Goal: Complete application form: Complete application form

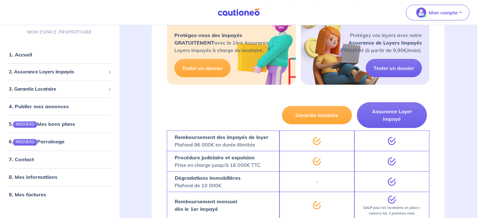
scroll to position [150, 0]
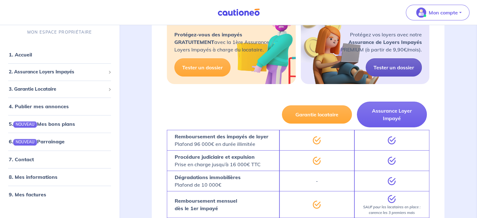
click at [389, 68] on link "Tester un dossier" at bounding box center [393, 67] width 56 height 18
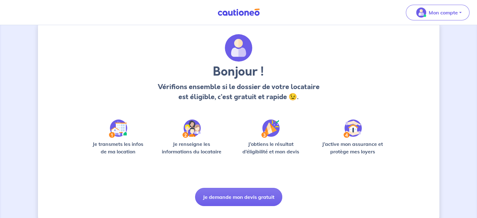
scroll to position [26, 0]
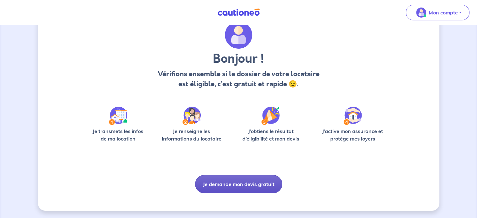
click at [232, 187] on button "Je demande mon devis gratuit" at bounding box center [238, 184] width 87 height 18
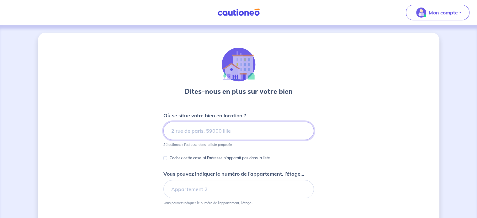
click at [192, 133] on input at bounding box center [238, 131] width 150 height 18
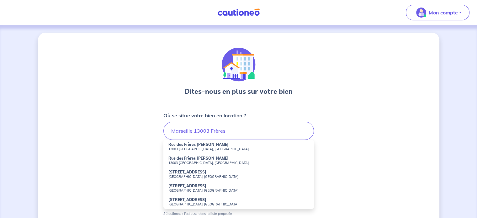
click at [195, 147] on small "13003 [GEOGRAPHIC_DATA], [GEOGRAPHIC_DATA]" at bounding box center [238, 149] width 140 height 4
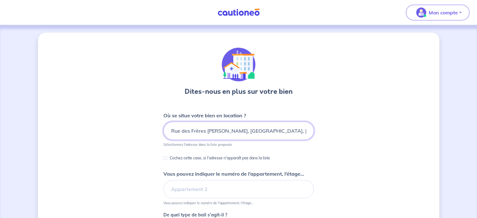
click at [170, 131] on input "Rue des Frères [PERSON_NAME], [GEOGRAPHIC_DATA], [GEOGRAPHIC_DATA]" at bounding box center [238, 131] width 150 height 18
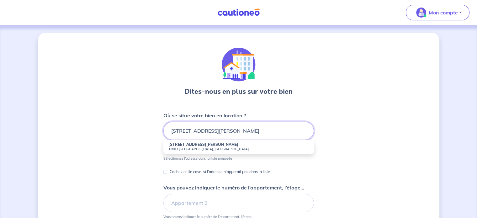
type input "[STREET_ADDRESS][PERSON_NAME]"
click at [173, 146] on strong "[STREET_ADDRESS][PERSON_NAME]" at bounding box center [203, 144] width 70 height 5
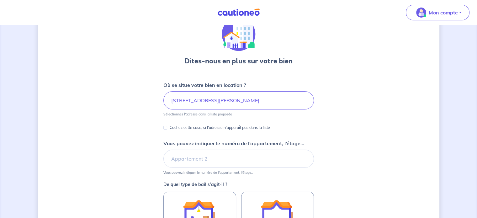
scroll to position [31, 0]
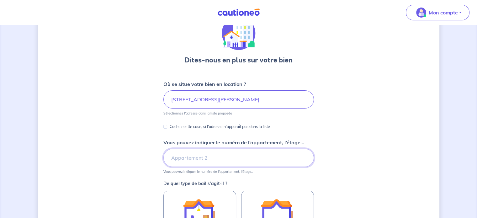
click at [198, 158] on input "Vous pouvez indiquer le numéro de l’appartement, l’étage..." at bounding box center [238, 158] width 150 height 18
type input "6e étage"
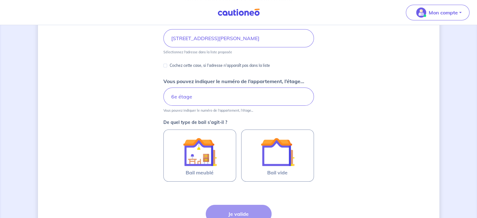
scroll to position [94, 0]
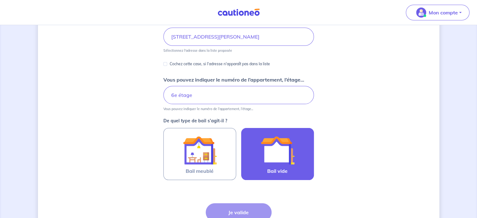
click at [285, 164] on img at bounding box center [277, 150] width 34 height 34
click at [0, 0] on input "Bail vide" at bounding box center [0, 0] width 0 height 0
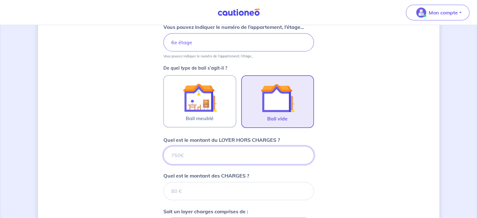
scroll to position [139, 0]
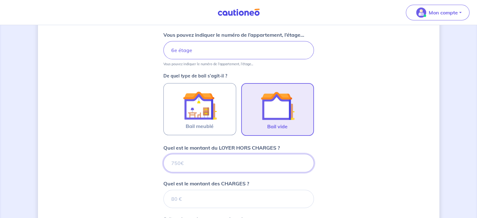
click at [221, 164] on input "Quel est le montant du LOYER HORS CHARGES ?" at bounding box center [238, 163] width 150 height 18
type input "530"
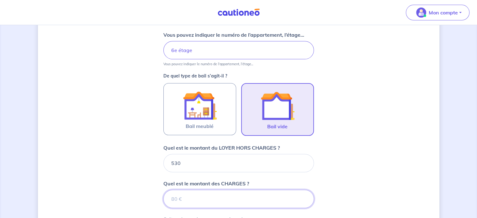
click at [190, 200] on input "Quel est le montant des CHARGES ?" at bounding box center [238, 199] width 150 height 18
type input "70"
type input "600"
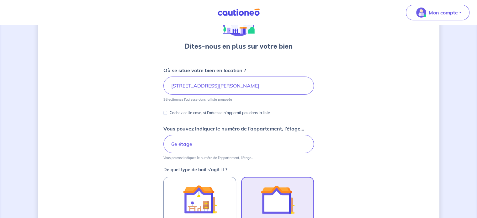
scroll to position [45, 0]
type input "70"
click at [251, 143] on input "6e étage" at bounding box center [238, 144] width 150 height 18
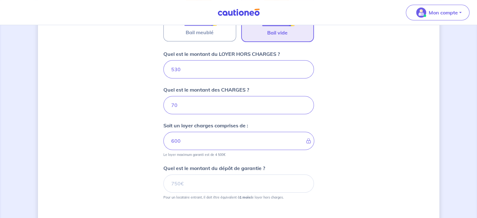
scroll to position [233, 0]
type input "6e étage Bel Horizon"
click at [197, 183] on input "Quel est le montant du dépôt de garantie ?" at bounding box center [238, 183] width 150 height 18
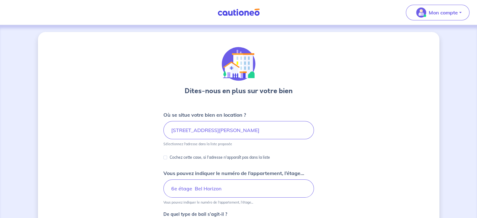
scroll to position [0, 0]
type input "530"
click at [255, 188] on input "6e étage Bel Horizon" at bounding box center [238, 189] width 150 height 18
type input "6e étage Bel Horizon 2"
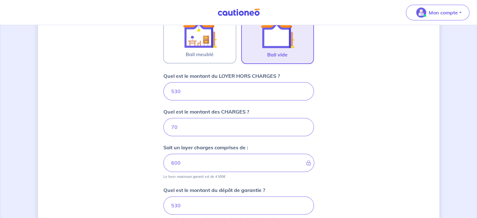
scroll to position [282, 0]
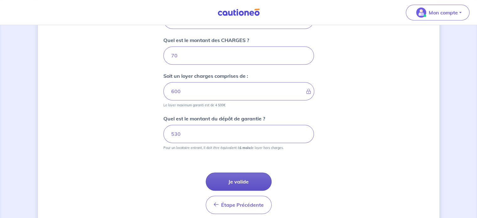
click at [239, 180] on button "Je valide" at bounding box center [239, 181] width 66 height 18
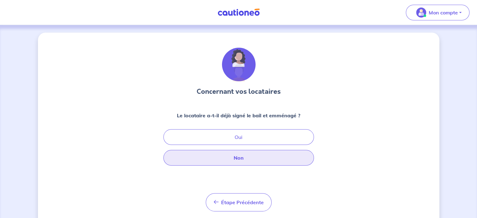
click at [237, 160] on button "Non" at bounding box center [238, 158] width 150 height 16
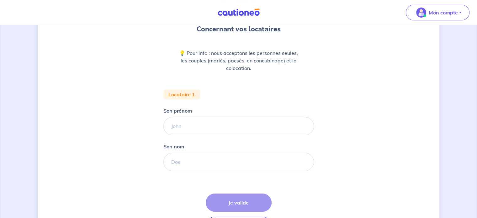
scroll to position [63, 0]
click at [201, 127] on input "Son prénom" at bounding box center [238, 126] width 150 height 18
click at [120, 164] on div "Concernant vos locataires 💡 Pour info : nous acceptons les personnes seules, le…" at bounding box center [238, 113] width 401 height 287
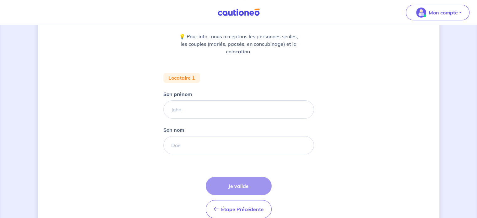
scroll to position [77, 0]
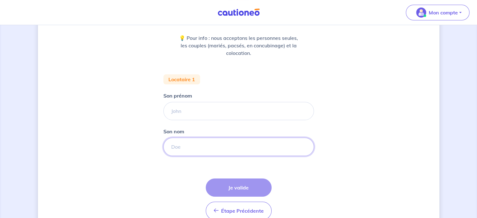
click at [226, 144] on input "Son nom" at bounding box center [238, 147] width 150 height 18
paste input "BENAOUICHA"
type input "BENAOUICHA"
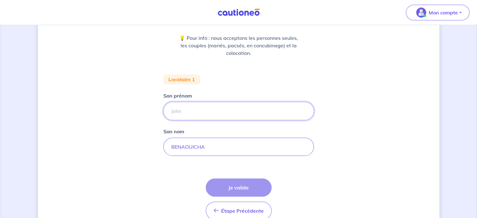
click at [178, 112] on input "Son prénom" at bounding box center [238, 111] width 150 height 18
paste input "NOURREDINE"
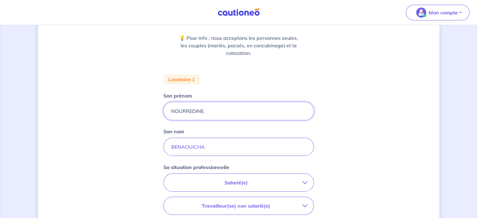
type input "NOURREDINE"
click at [135, 148] on div "Concernant vos locataires 💡 Pour info : nous acceptons les personnes seules, le…" at bounding box center [238, 153] width 401 height 396
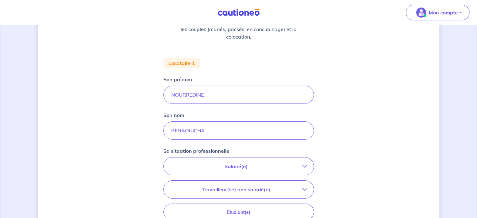
scroll to position [109, 0]
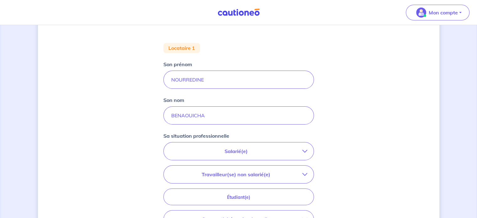
click at [303, 150] on icon "button" at bounding box center [304, 151] width 5 height 5
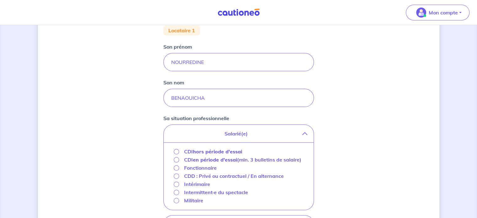
scroll to position [140, 0]
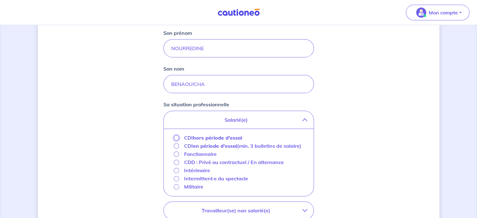
click at [177, 138] on input "CDI hors période d'essai" at bounding box center [176, 137] width 5 height 5
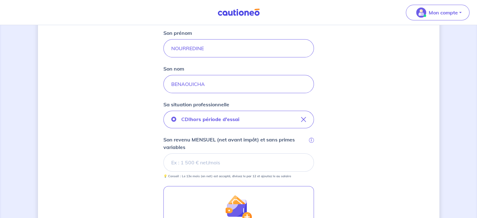
click at [181, 161] on input "Son revenu MENSUEL (net avant impôt) et sans primes variables i" at bounding box center [238, 162] width 150 height 18
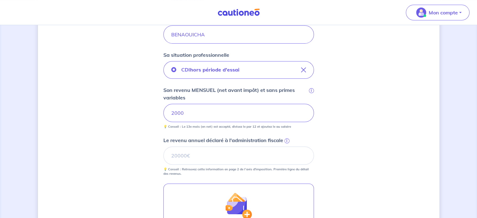
scroll to position [203, 0]
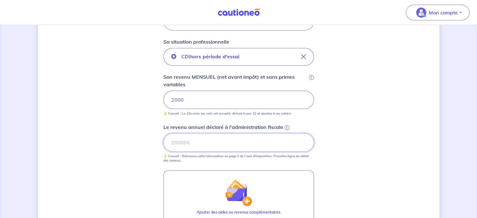
click at [202, 144] on input "Le revenu annuel déclaré à l'administration fiscale i" at bounding box center [238, 142] width 150 height 18
click at [195, 140] on input "Le revenu annuel déclaré à l'administration fiscale i" at bounding box center [238, 142] width 150 height 18
paste input "14958"
type input "14958"
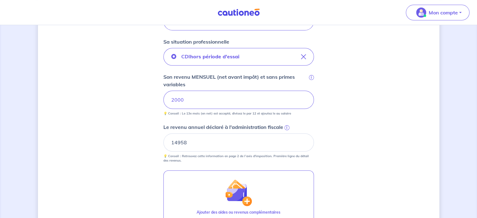
click at [131, 195] on div "Concernant vos locataires 💡 Pour info : nous acceptons les personnes seules, le…" at bounding box center [238, 74] width 401 height 489
click at [189, 100] on input "2000" at bounding box center [238, 100] width 150 height 18
click at [177, 99] on input "2000" at bounding box center [238, 100] width 150 height 18
click at [150, 110] on div "Concernant vos locataires 💡 Pour info : nous acceptons les personnes seules, le…" at bounding box center [238, 74] width 401 height 489
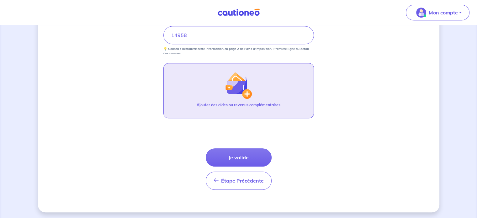
scroll to position [311, 0]
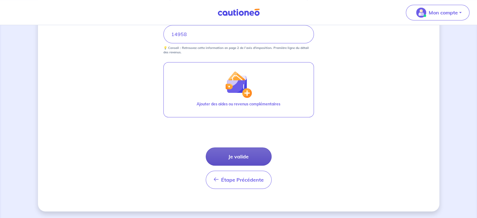
click at [226, 155] on button "Je valide" at bounding box center [239, 156] width 66 height 18
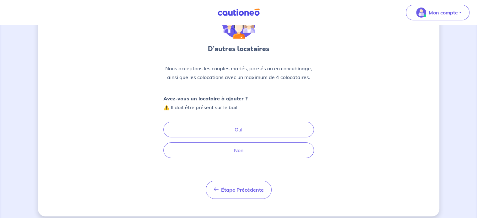
scroll to position [48, 0]
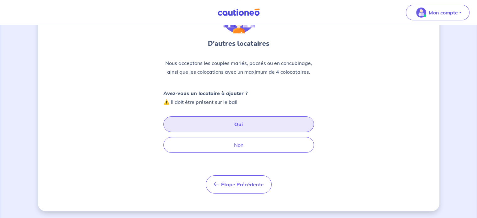
click at [239, 125] on button "Oui" at bounding box center [238, 124] width 150 height 16
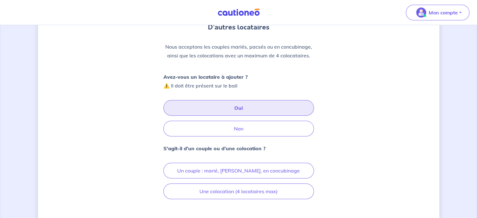
scroll to position [79, 0]
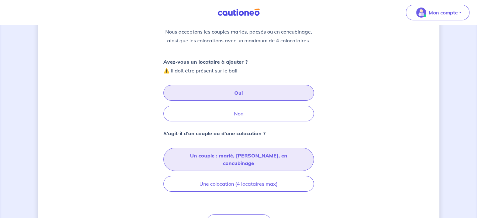
click at [201, 156] on button "Un couple : marié, [PERSON_NAME], en concubinage" at bounding box center [238, 159] width 150 height 23
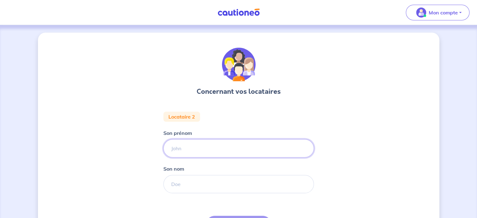
click at [188, 147] on input "Son prénom" at bounding box center [238, 148] width 150 height 18
click at [183, 188] on input "Son nom" at bounding box center [238, 184] width 150 height 18
paste input "YAHIAOU"
click at [170, 184] on input "YAHIAOU" at bounding box center [238, 184] width 150 height 18
type input "YAHIAOU"
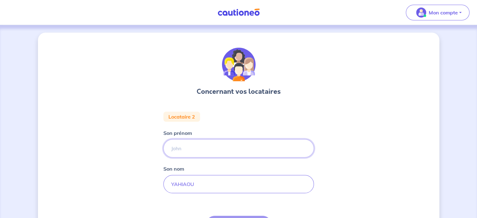
click at [188, 148] on input "Son prénom" at bounding box center [238, 148] width 150 height 18
paste input "GHANIA"
type input "GHANIA"
click at [135, 198] on div "Concernant vos locataires Locataire 2 Son prénom GHANIA Son nom YAHIAOU Sa situ…" at bounding box center [238, 211] width 401 height 356
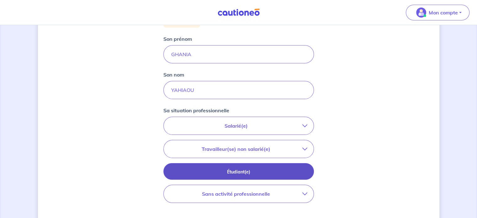
scroll to position [125, 0]
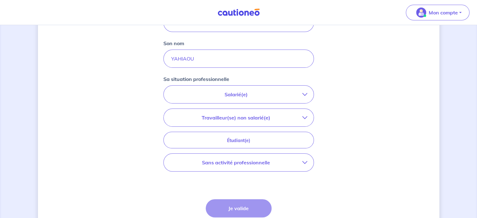
click at [301, 160] on p "Sans activité professionnelle" at bounding box center [236, 163] width 132 height 8
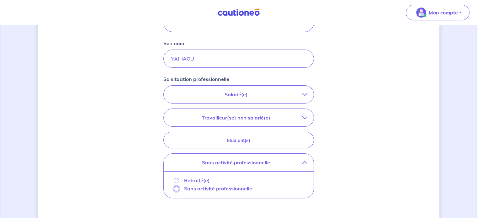
click at [176, 188] on input "Sans activité professionnelle" at bounding box center [176, 188] width 5 height 5
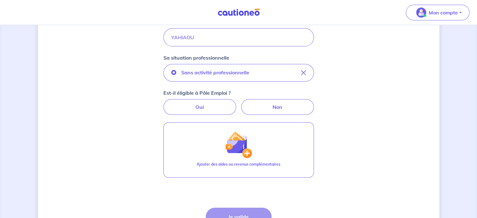
scroll to position [157, 0]
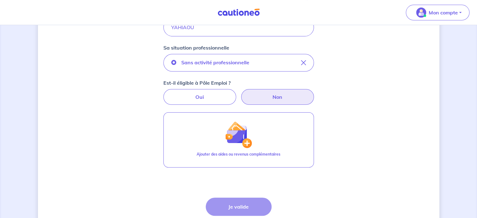
click at [267, 96] on label "Non" at bounding box center [277, 97] width 73 height 16
click at [240, 93] on input "Non" at bounding box center [238, 91] width 4 height 4
radio input "true"
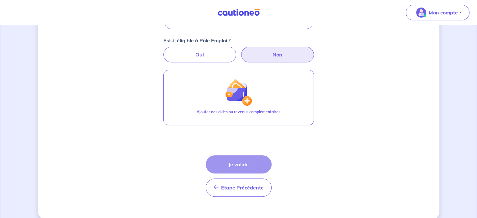
scroll to position [207, 0]
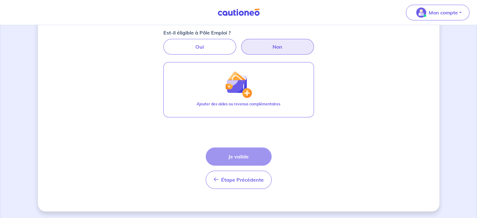
click at [234, 158] on div "Étape Précédente Précédent Je valide Je valide" at bounding box center [239, 167] width 66 height 41
click at [265, 44] on label "Non" at bounding box center [277, 47] width 73 height 16
click at [240, 43] on input "Non" at bounding box center [238, 41] width 4 height 4
click at [237, 157] on div "Étape Précédente Précédent Je valide Je valide" at bounding box center [239, 167] width 66 height 41
click at [199, 44] on label "Oui" at bounding box center [199, 47] width 73 height 16
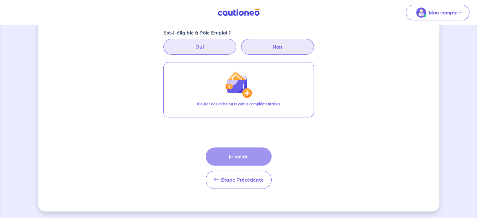
click at [236, 43] on input "Oui" at bounding box center [238, 41] width 4 height 4
radio input "true"
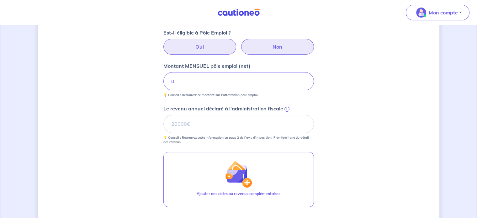
click at [272, 49] on label "Non" at bounding box center [277, 47] width 73 height 16
click at [240, 43] on input "Non" at bounding box center [238, 41] width 4 height 4
radio input "true"
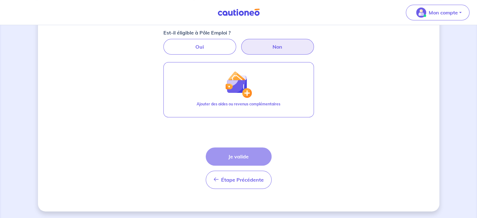
click at [245, 156] on div "Étape Précédente Précédent Je valide Je valide" at bounding box center [239, 167] width 66 height 41
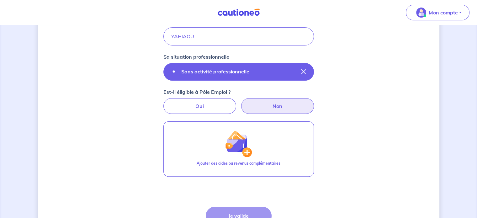
scroll to position [157, 0]
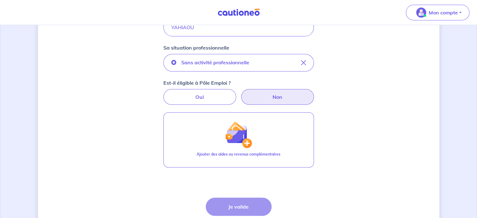
click at [281, 99] on label "Non" at bounding box center [277, 97] width 73 height 16
click at [240, 93] on input "Non" at bounding box center [238, 91] width 4 height 4
click at [227, 99] on label "Oui" at bounding box center [199, 97] width 73 height 16
click at [236, 93] on input "Oui" at bounding box center [238, 91] width 4 height 4
radio input "true"
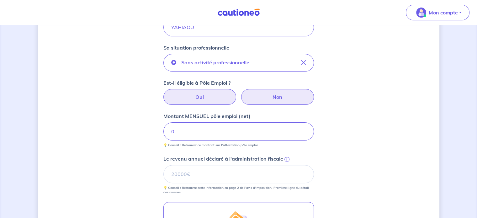
click at [271, 97] on label "Non" at bounding box center [277, 97] width 73 height 16
click at [240, 93] on input "Non" at bounding box center [238, 91] width 4 height 4
radio input "true"
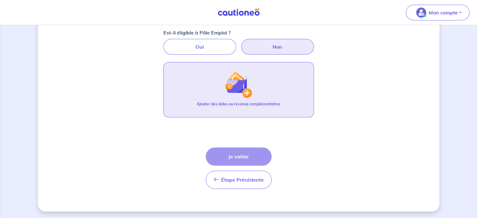
scroll to position [175, 0]
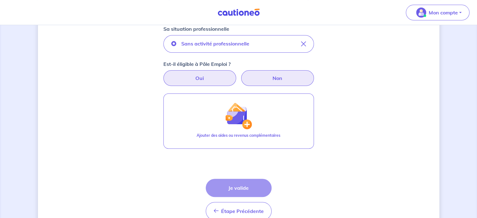
click at [203, 77] on label "Oui" at bounding box center [199, 78] width 73 height 16
click at [236, 74] on input "Oui" at bounding box center [238, 72] width 4 height 4
radio input "true"
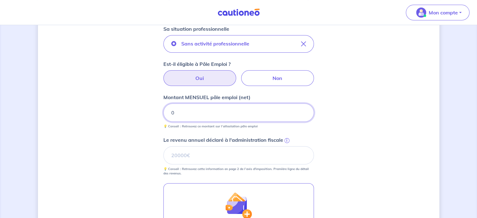
click at [184, 113] on input "0" at bounding box center [238, 112] width 150 height 18
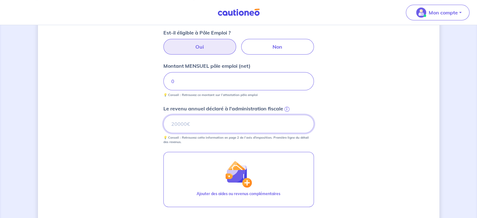
click at [201, 124] on input "Le revenu annuel déclaré à l'administration fiscale i" at bounding box center [238, 124] width 150 height 18
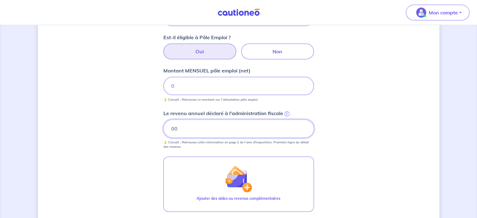
scroll to position [139, 0]
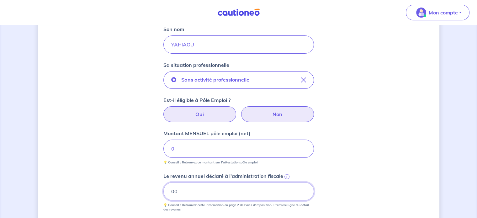
type input "00"
click at [266, 116] on label "Non" at bounding box center [277, 114] width 73 height 16
click at [240, 110] on input "Non" at bounding box center [238, 108] width 4 height 4
radio input "true"
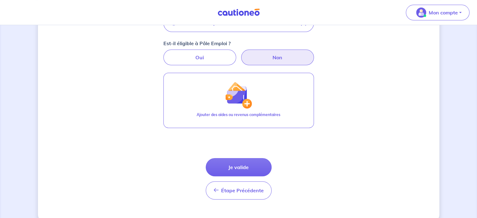
scroll to position [207, 0]
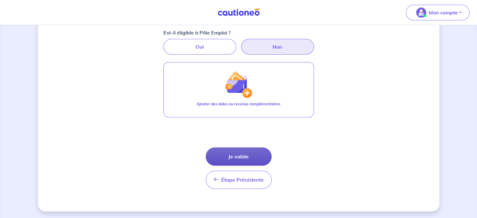
click at [240, 156] on button "Je valide" at bounding box center [239, 156] width 66 height 18
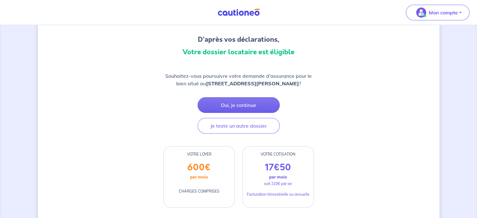
scroll to position [63, 0]
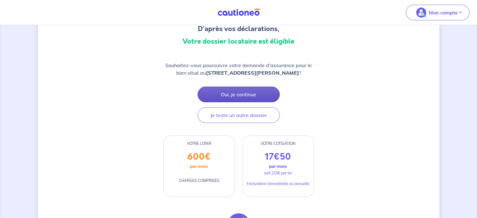
click at [235, 96] on button "Oui, je continue" at bounding box center [238, 94] width 82 height 16
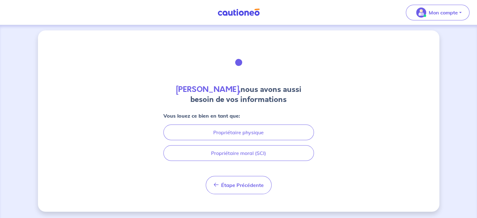
scroll to position [3, 0]
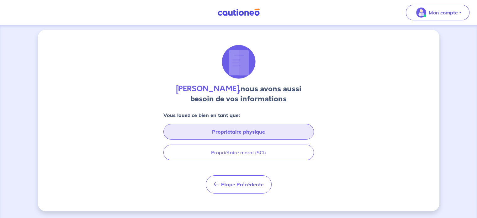
click at [232, 131] on button "Propriétaire physique" at bounding box center [238, 132] width 150 height 16
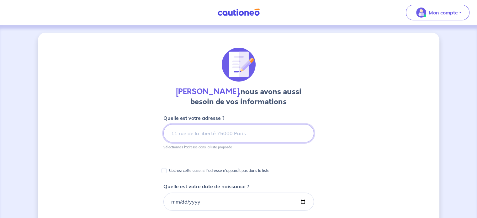
click at [203, 135] on input at bounding box center [238, 133] width 150 height 18
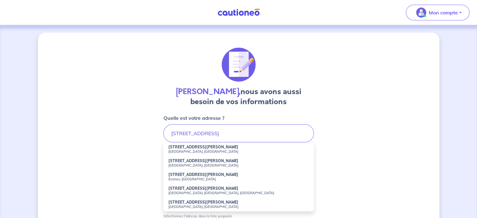
click at [187, 151] on small "[GEOGRAPHIC_DATA], [GEOGRAPHIC_DATA]" at bounding box center [238, 151] width 140 height 4
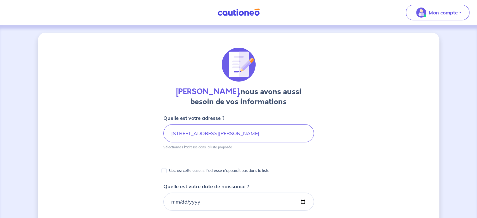
scroll to position [31, 0]
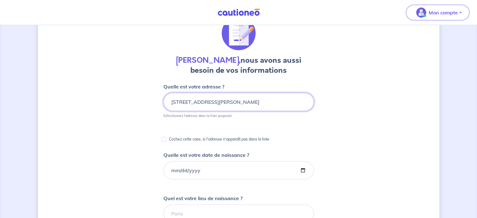
click at [232, 103] on input "[STREET_ADDRESS][PERSON_NAME]" at bounding box center [238, 102] width 150 height 18
click at [253, 103] on input "[STREET_ADDRESS][PERSON_NAME]" at bounding box center [238, 102] width 150 height 18
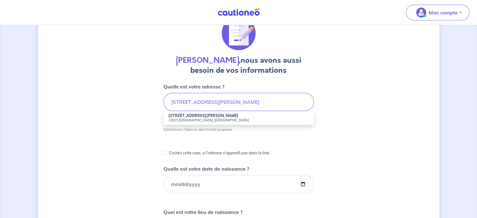
click at [174, 117] on strong "[STREET_ADDRESS][PERSON_NAME]" at bounding box center [203, 115] width 70 height 5
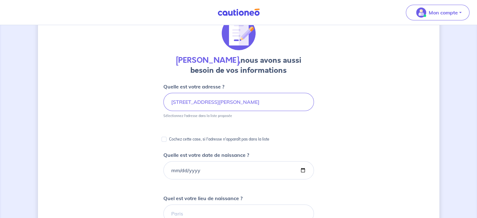
click at [232, 101] on input "[STREET_ADDRESS][PERSON_NAME]" at bounding box center [238, 102] width 150 height 18
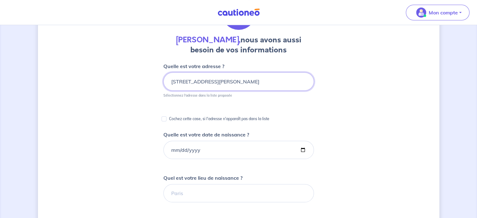
scroll to position [63, 0]
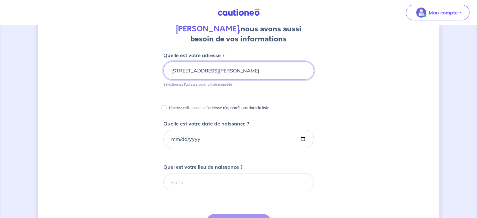
type input "[STREET_ADDRESS][PERSON_NAME]"
click at [190, 140] on input "Quelle est votre date de naissance ?" at bounding box center [238, 139] width 150 height 18
click at [172, 142] on input "Quelle est votre date de naissance ?" at bounding box center [238, 139] width 150 height 18
click at [171, 139] on input "Quelle est votre date de naissance ?" at bounding box center [238, 139] width 150 height 18
type input "[DATE]"
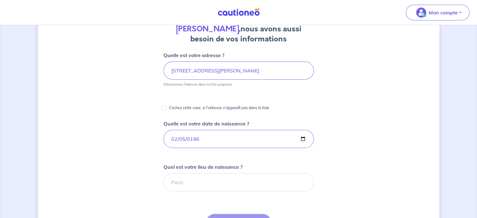
click at [217, 151] on form "Quelle est votre adresse ? [STREET_ADDRESS][PERSON_NAME] Sélectionnez l'adresse…" at bounding box center [238, 204] width 150 height 306
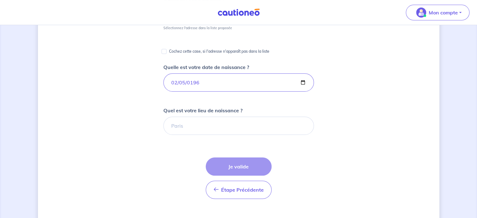
scroll to position [125, 0]
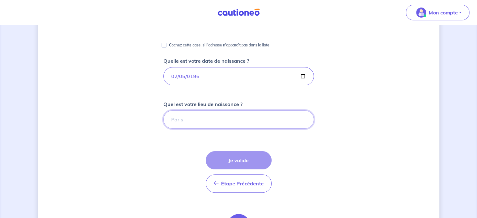
click at [197, 121] on input "Quel est votre lieu de naissance ?" at bounding box center [238, 119] width 150 height 18
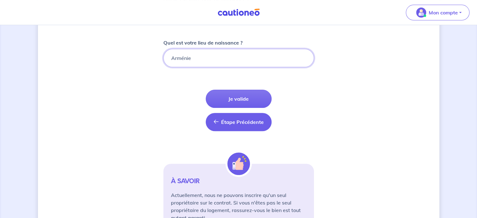
scroll to position [188, 0]
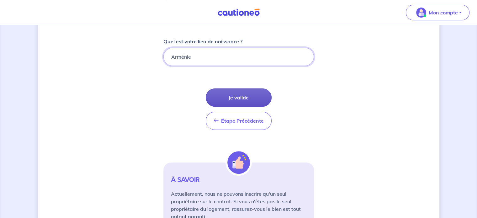
type input "Arménie"
click at [232, 100] on button "Je valide" at bounding box center [239, 97] width 66 height 18
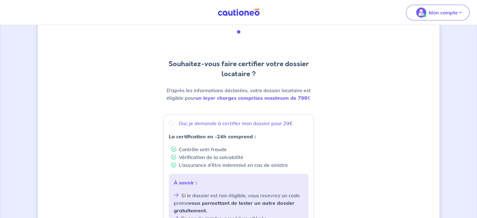
scroll to position [33, 0]
click at [170, 123] on input "Oui, je demande à certifier mon dossier pour 29€" at bounding box center [171, 123] width 5 height 5
radio input "true"
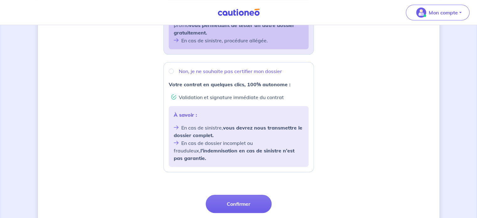
scroll to position [221, 0]
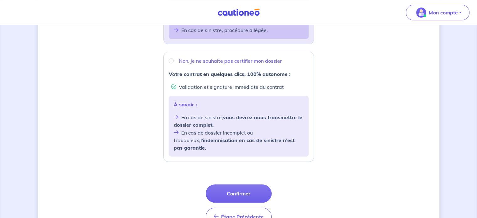
click at [173, 87] on li "Validation et signature immédiate du contrat" at bounding box center [239, 87] width 137 height 8
radio input "true"
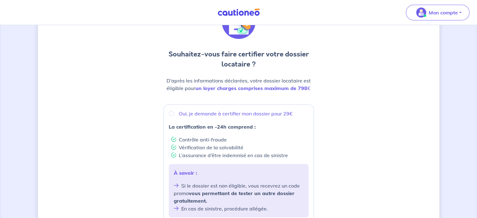
scroll to position [33, 0]
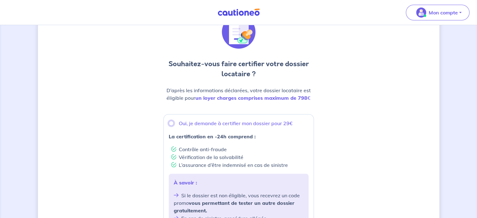
click at [171, 124] on input "Oui, je demande à certifier mon dossier pour 29€" at bounding box center [171, 123] width 5 height 5
radio input "true"
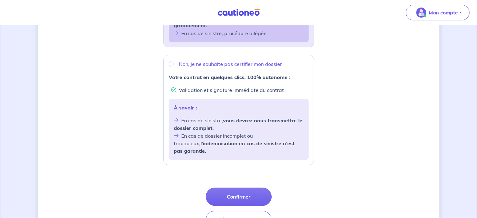
scroll to position [252, 0]
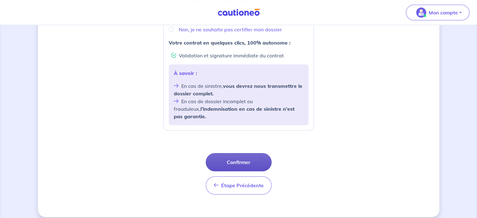
click at [225, 153] on button "Confirmer" at bounding box center [239, 162] width 66 height 18
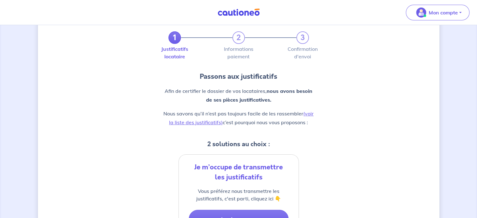
scroll to position [31, 0]
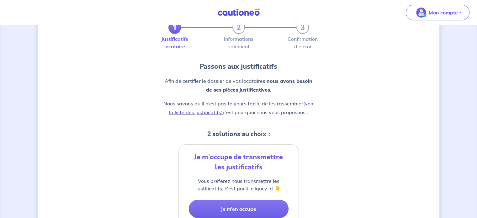
click at [308, 106] on link "(voir la liste des justificatifs)" at bounding box center [241, 107] width 144 height 15
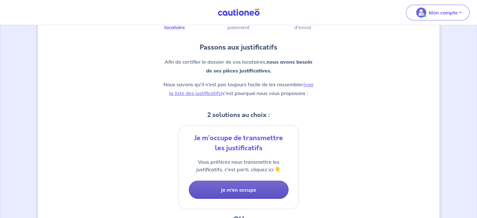
scroll to position [49, 0]
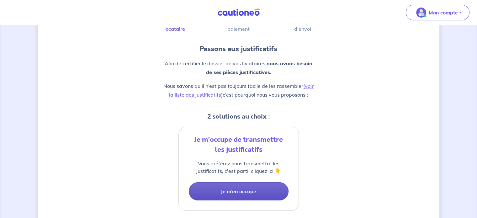
click at [240, 195] on button "Je m’en occupe" at bounding box center [239, 191] width 100 height 18
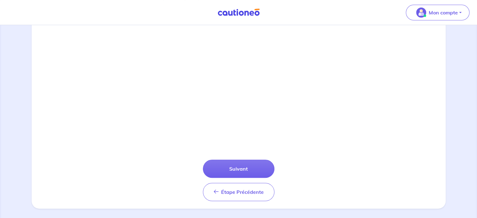
scroll to position [231, 0]
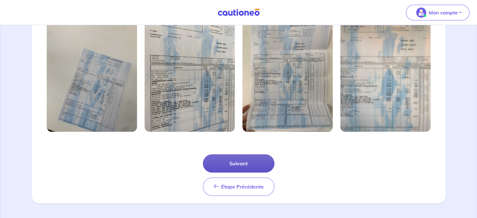
click at [219, 167] on button "Suivant" at bounding box center [238, 163] width 71 height 18
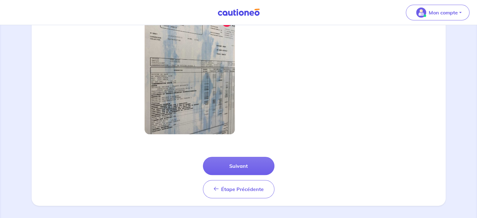
scroll to position [201, 0]
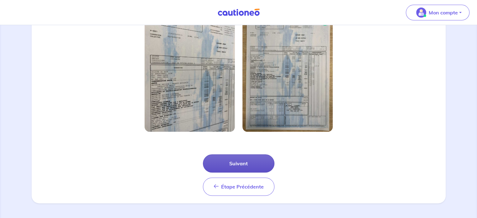
click at [248, 165] on button "Suivant" at bounding box center [238, 163] width 71 height 18
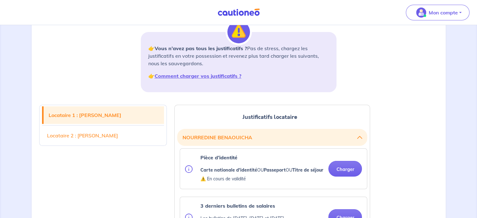
scroll to position [94, 0]
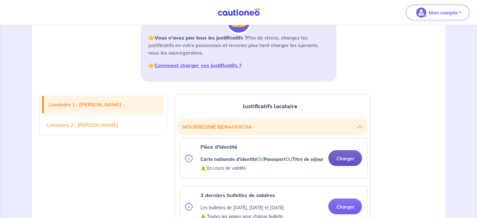
click at [347, 161] on button "Charger" at bounding box center [345, 158] width 34 height 16
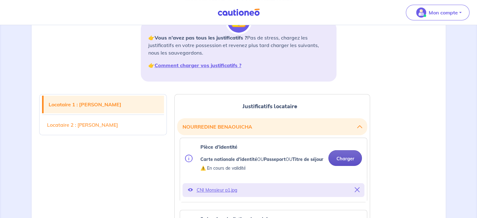
click at [347, 163] on button "Charger" at bounding box center [345, 158] width 34 height 16
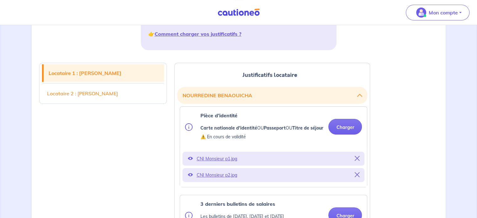
scroll to position [157, 0]
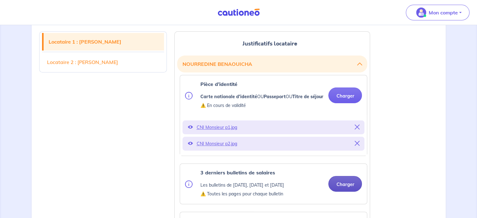
click at [343, 190] on button "Charger" at bounding box center [345, 184] width 34 height 16
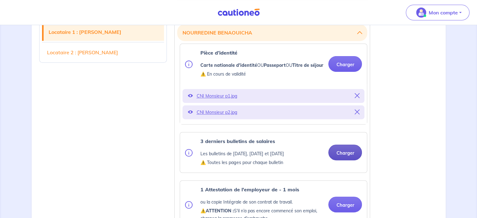
click at [345, 157] on button "Charger" at bounding box center [345, 152] width 34 height 16
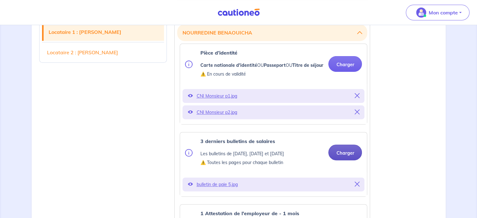
click at [340, 160] on button "Charger" at bounding box center [345, 152] width 34 height 16
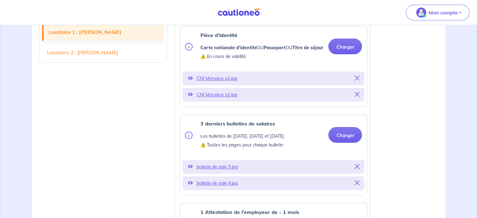
scroll to position [219, 0]
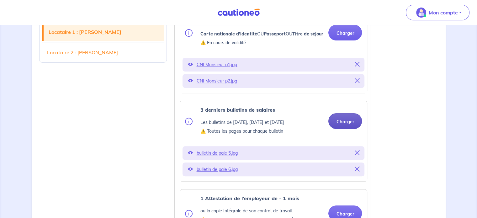
click at [343, 128] on button "Charger" at bounding box center [345, 121] width 34 height 16
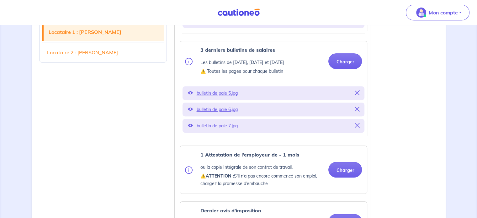
scroll to position [282, 0]
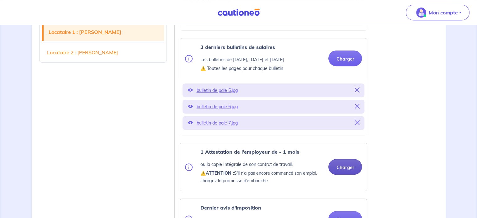
click at [343, 172] on button "Charger" at bounding box center [345, 167] width 34 height 16
click at [343, 174] on button "Charger" at bounding box center [345, 167] width 34 height 16
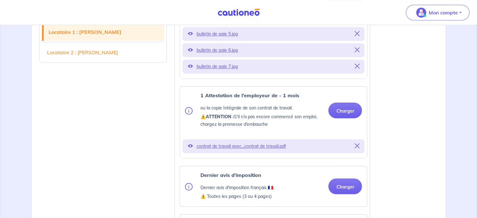
scroll to position [345, 0]
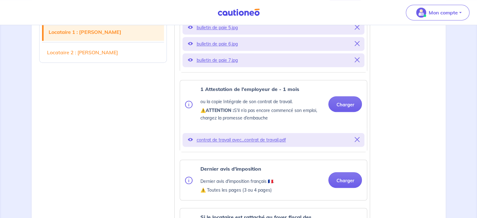
click at [355, 142] on icon at bounding box center [356, 139] width 5 height 5
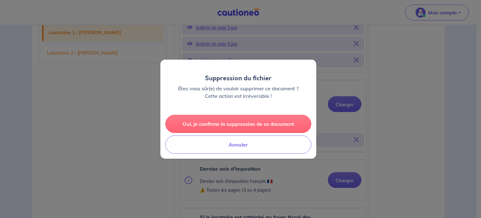
click at [226, 125] on button "Oui, je confirme la suppression de ce document" at bounding box center [238, 124] width 146 height 18
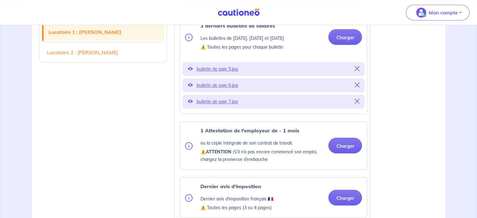
scroll to position [313, 0]
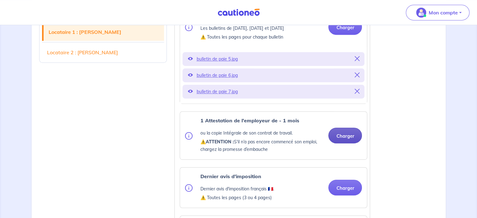
click at [335, 143] on button "Charger" at bounding box center [345, 136] width 34 height 16
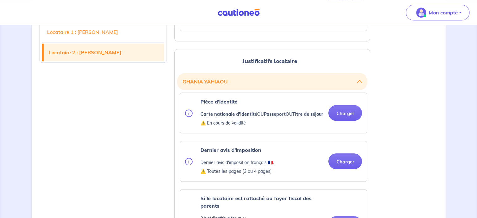
scroll to position [721, 0]
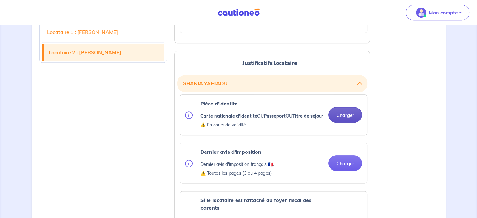
click at [345, 123] on button "Charger" at bounding box center [345, 115] width 34 height 16
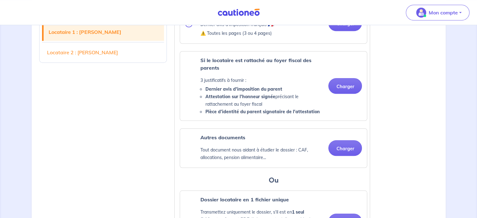
scroll to position [439, 0]
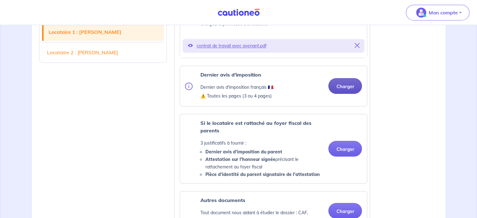
click at [350, 94] on button "Charger" at bounding box center [345, 86] width 34 height 16
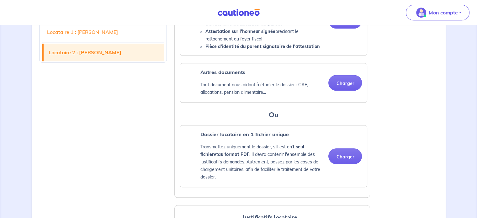
scroll to position [595, 0]
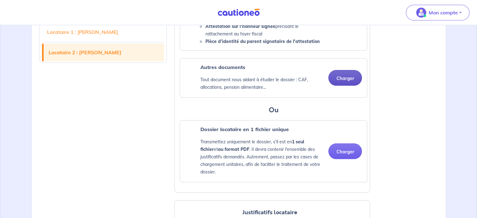
click at [337, 86] on button "Charger" at bounding box center [345, 78] width 34 height 16
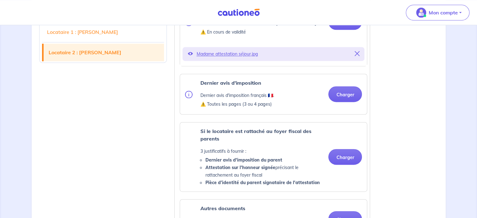
scroll to position [846, 0]
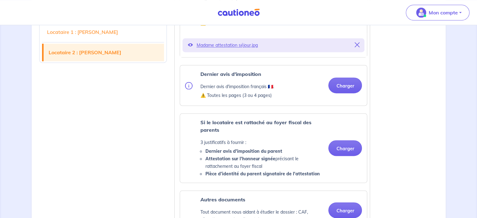
click at [357, 47] on icon at bounding box center [356, 44] width 5 height 5
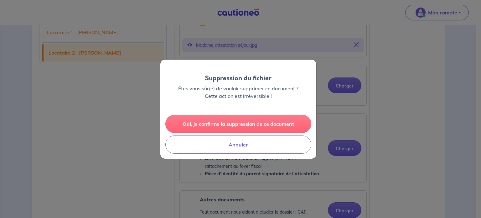
click at [228, 125] on button "Oui, je confirme la suppression de ce document" at bounding box center [238, 124] width 146 height 18
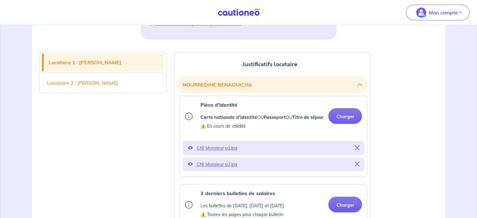
scroll to position [125, 0]
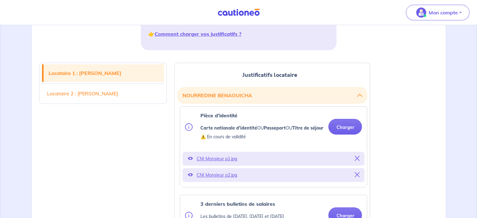
click at [82, 94] on link "Locataire 2 : [PERSON_NAME]" at bounding box center [103, 94] width 122 height 18
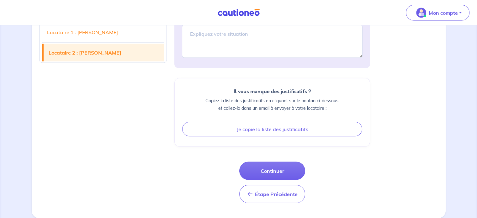
scroll to position [1194, 0]
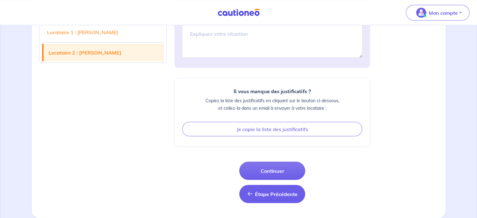
click at [249, 197] on button "Étape Précédente Étape Précédente" at bounding box center [272, 194] width 66 height 18
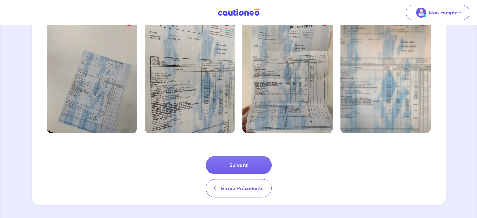
scroll to position [231, 0]
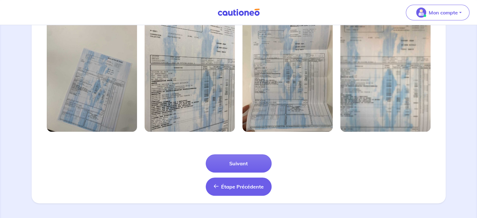
click at [229, 190] on button "Étape Précédente Précédent" at bounding box center [239, 186] width 66 height 18
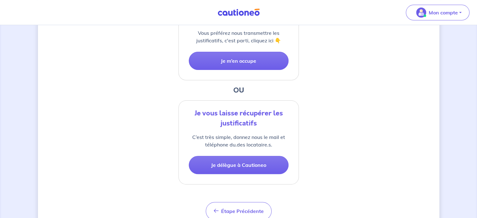
scroll to position [206, 0]
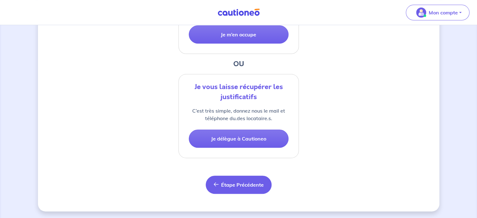
click at [237, 184] on span "Étape Précédente" at bounding box center [242, 184] width 43 height 6
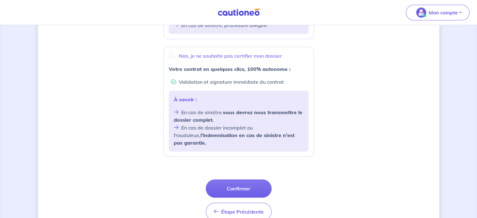
scroll to position [252, 0]
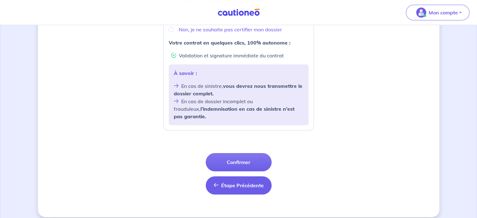
click at [240, 182] on span "Étape Précédente" at bounding box center [242, 185] width 43 height 6
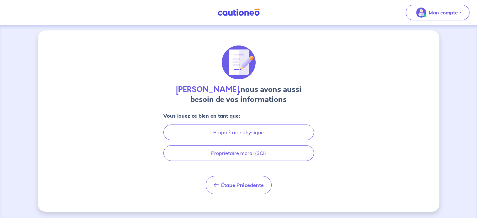
scroll to position [3, 0]
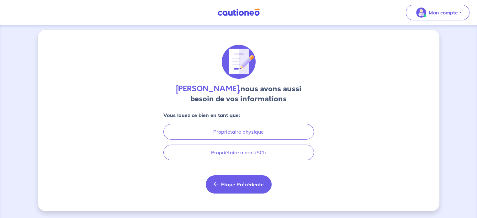
click at [235, 183] on span "Étape Précédente" at bounding box center [242, 184] width 43 height 6
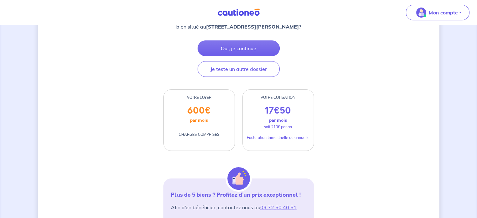
scroll to position [94, 0]
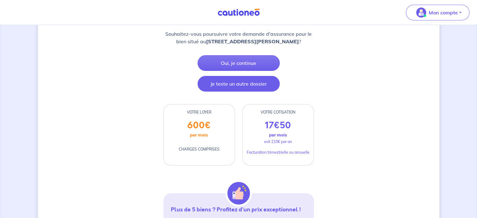
click at [236, 87] on button "Je teste un autre dossier" at bounding box center [238, 84] width 82 height 16
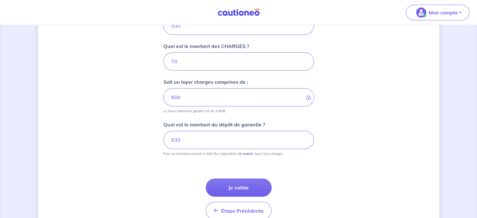
scroll to position [307, 0]
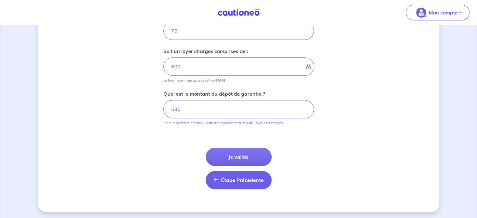
click at [232, 178] on span "Étape Précédente" at bounding box center [242, 180] width 43 height 6
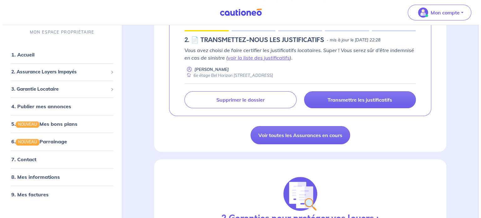
scroll to position [157, 0]
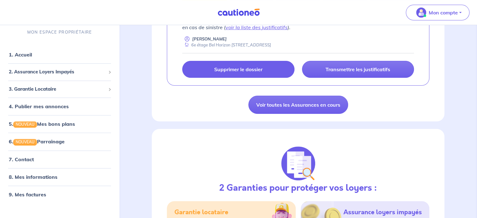
click at [234, 71] on p "Supprimer le dossier" at bounding box center [238, 69] width 48 height 6
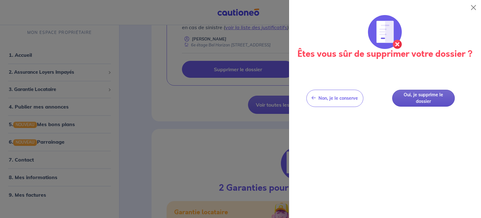
click at [425, 100] on button "Oui, je supprime le dossier" at bounding box center [423, 98] width 63 height 17
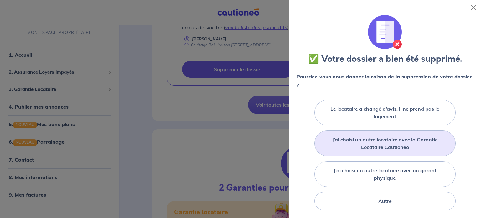
scroll to position [31, 0]
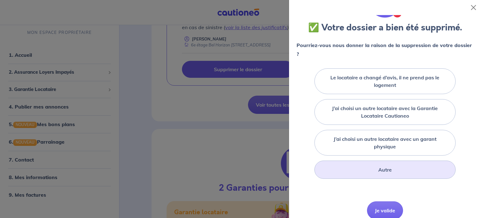
click at [381, 169] on label "Autre" at bounding box center [384, 170] width 13 height 8
click at [0, 0] on input "Autre" at bounding box center [0, 0] width 0 height 0
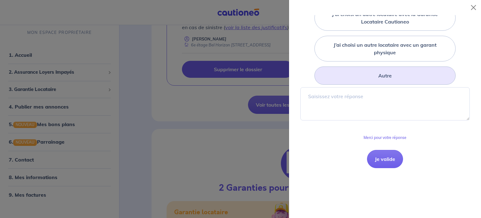
scroll to position [63, 0]
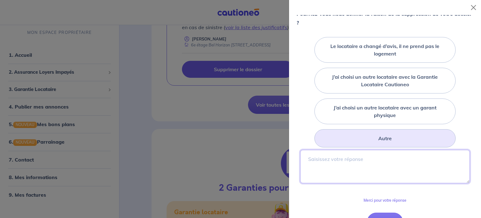
click at [341, 157] on textarea at bounding box center [385, 166] width 170 height 33
type textarea "j"
click at [332, 159] on textarea "je dois reffere la demande sans erreur" at bounding box center [385, 166] width 170 height 33
drag, startPoint x: 396, startPoint y: 159, endPoint x: 308, endPoint y: 159, distance: 87.7
click at [308, 159] on textarea "je dois refere la demande sans erreur" at bounding box center [385, 166] width 170 height 33
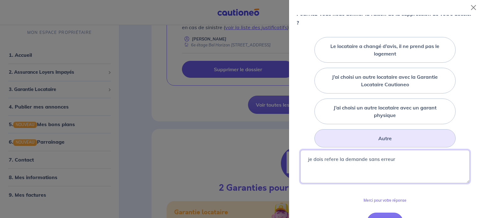
type textarea "je dois refere la demande sans erreur"
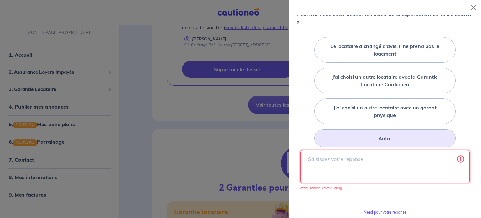
click at [373, 161] on textarea at bounding box center [385, 166] width 170 height 33
paste textarea "je dois réfère la demande sans erreur"
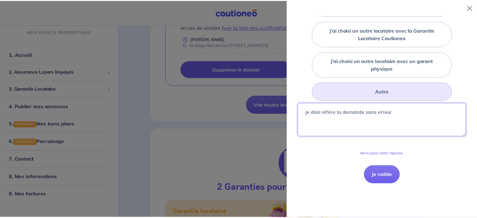
scroll to position [125, 0]
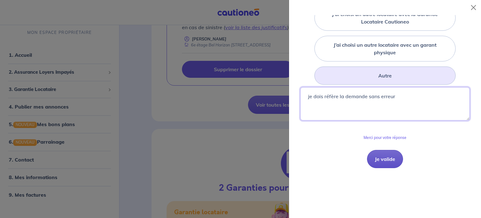
type textarea "je dois réfère la demande sans erreur"
click at [379, 159] on button "Je valide" at bounding box center [385, 159] width 36 height 18
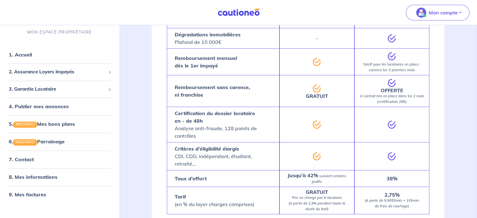
scroll to position [564, 0]
